Goal: Transaction & Acquisition: Purchase product/service

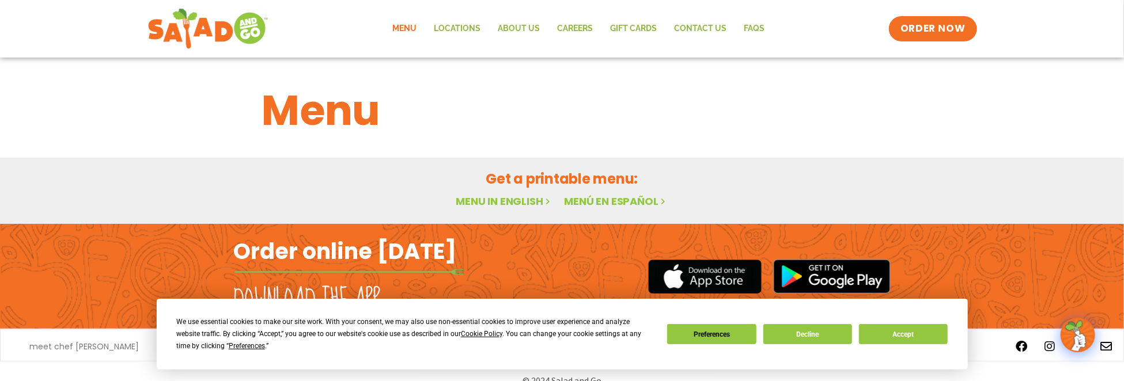
scroll to position [18, 0]
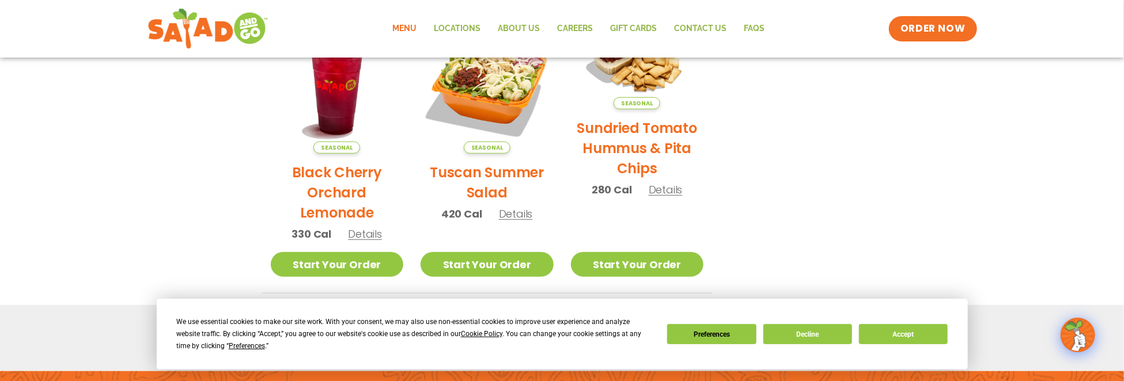
scroll to position [759, 0]
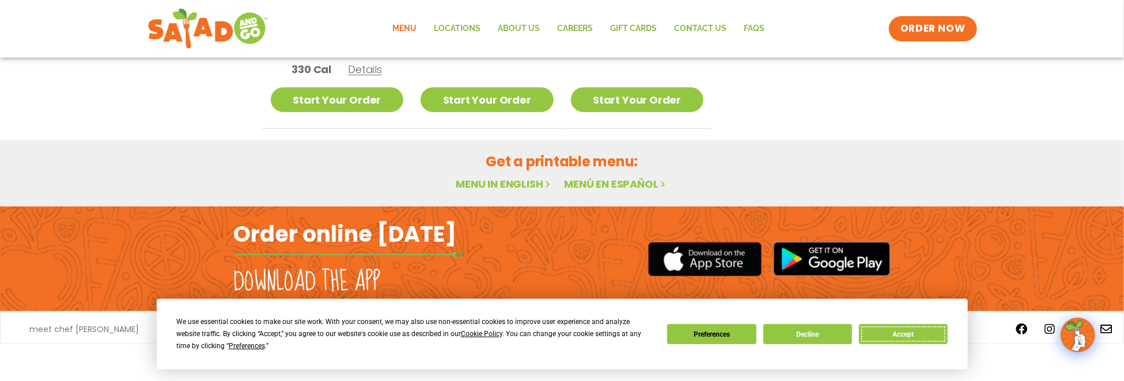
click at [896, 332] on button "Accept" at bounding box center [903, 334] width 89 height 20
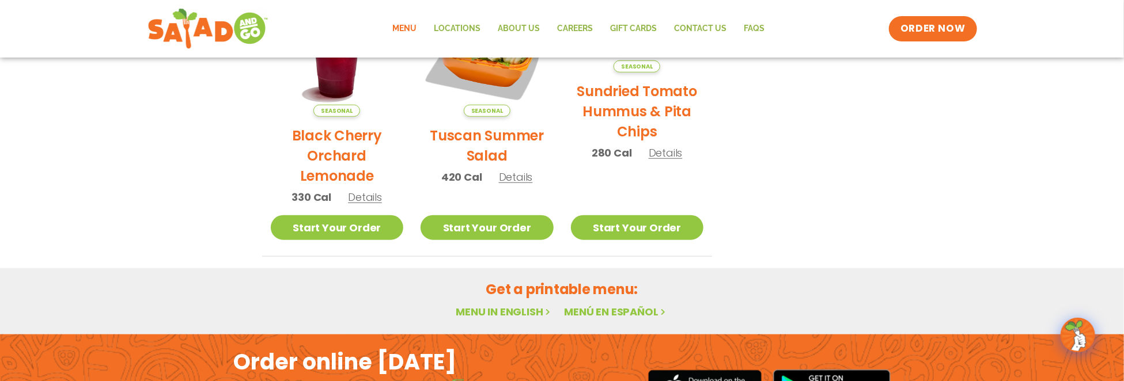
scroll to position [471, 0]
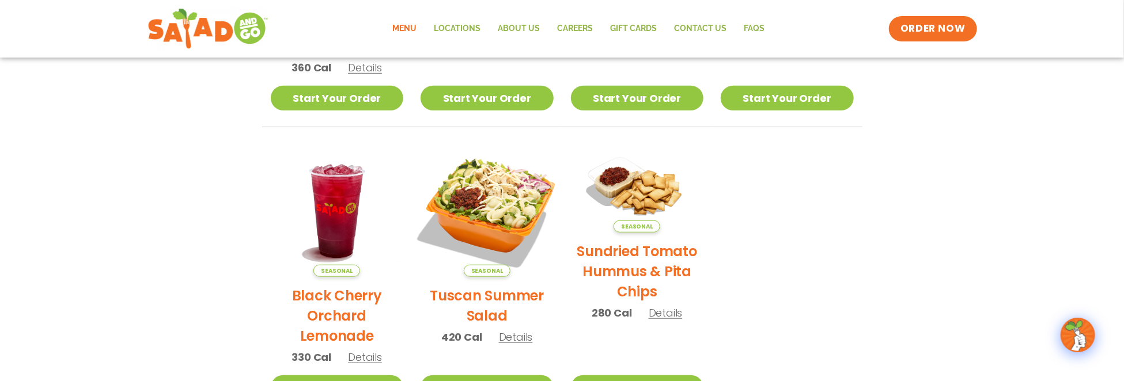
click at [499, 217] on img at bounding box center [487, 210] width 156 height 156
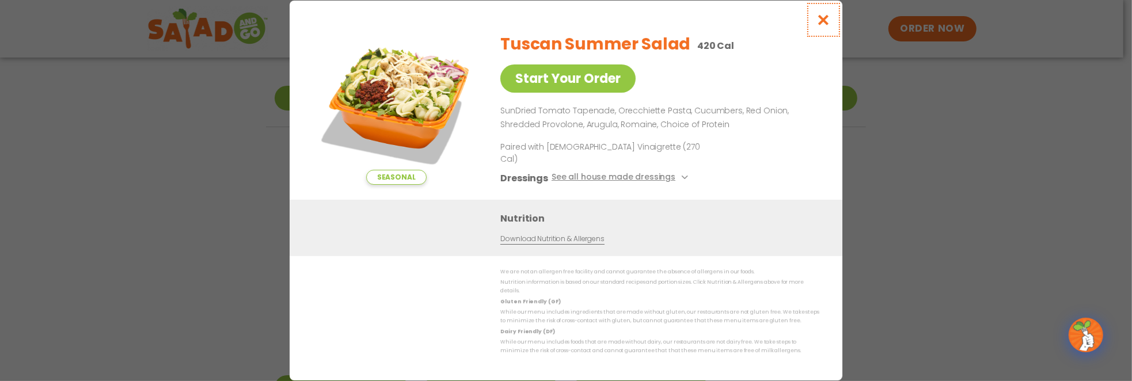
click at [825, 21] on button "Close modal" at bounding box center [823, 20] width 37 height 39
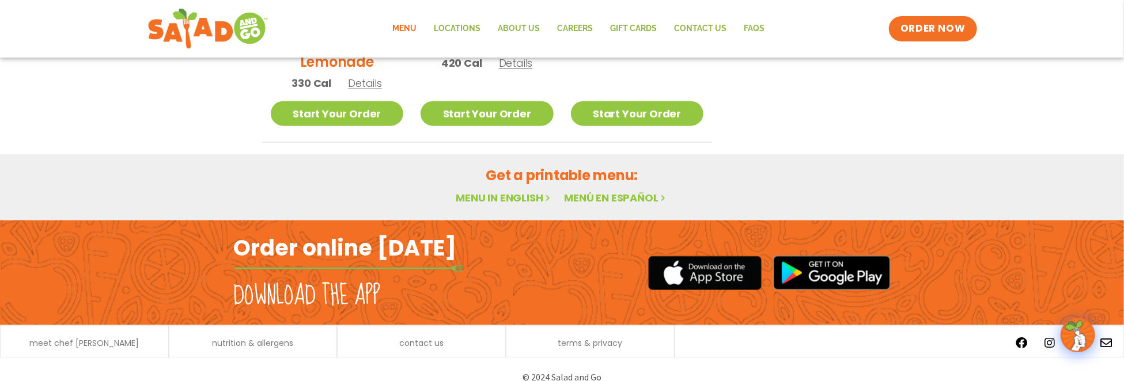
scroll to position [759, 0]
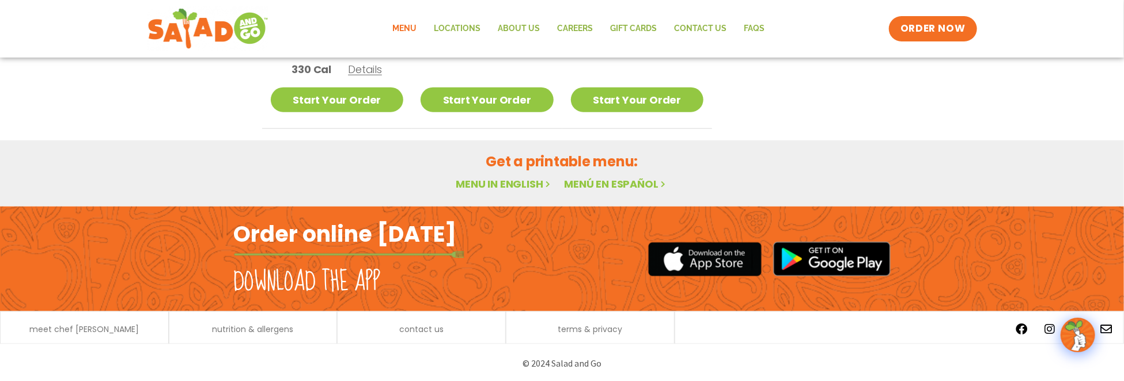
click at [531, 184] on link "Menu in English" at bounding box center [504, 184] width 97 height 14
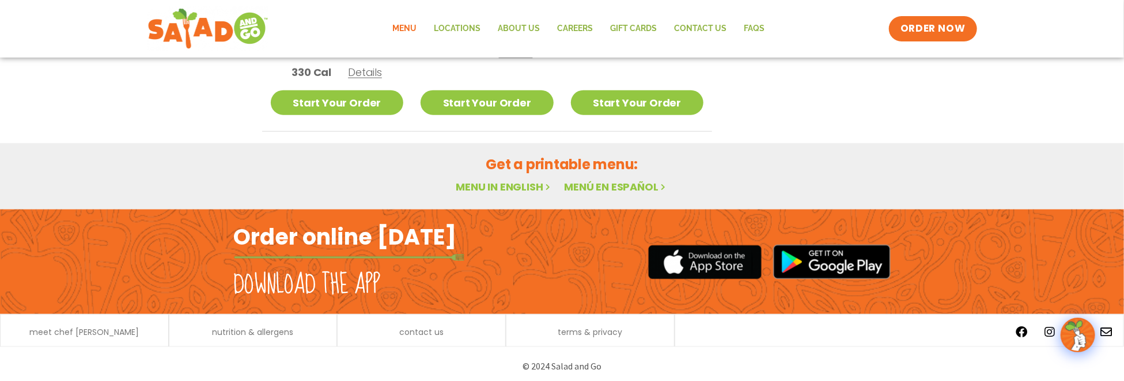
scroll to position [759, 0]
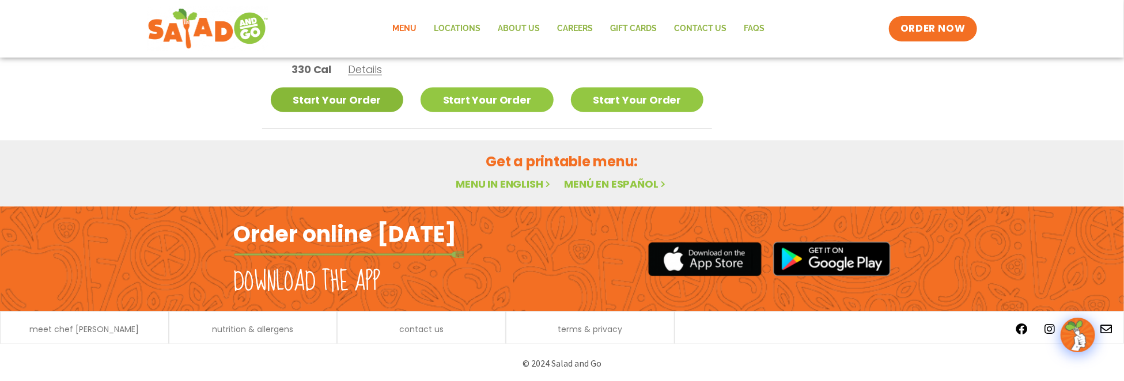
click at [384, 92] on link "Start Your Order" at bounding box center [337, 100] width 133 height 25
